Goal: Navigation & Orientation: Find specific page/section

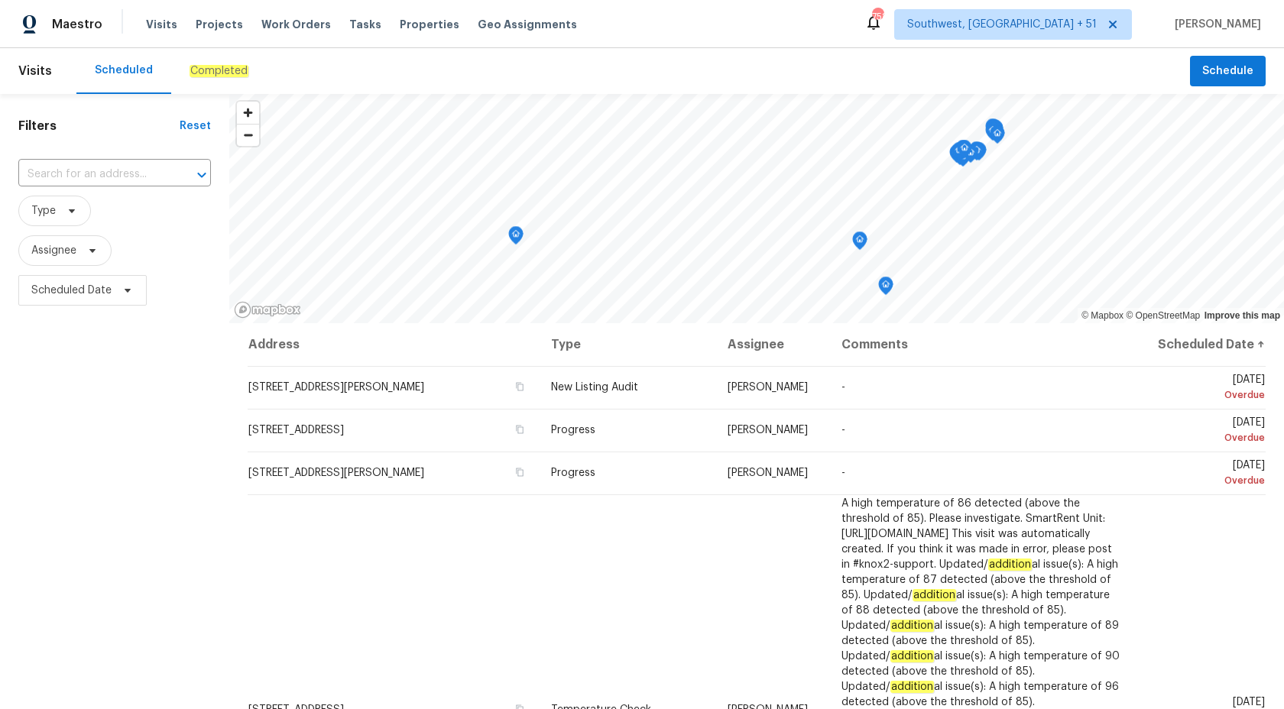
click at [73, 34] on div "Maestro" at bounding box center [51, 24] width 102 height 31
